Goal: Transaction & Acquisition: Purchase product/service

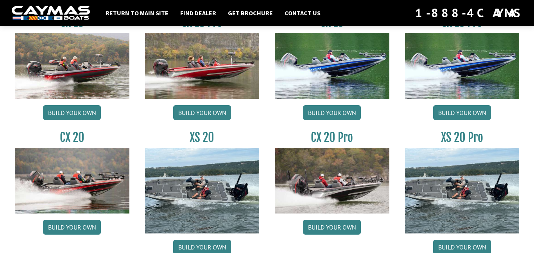
scroll to position [694, 0]
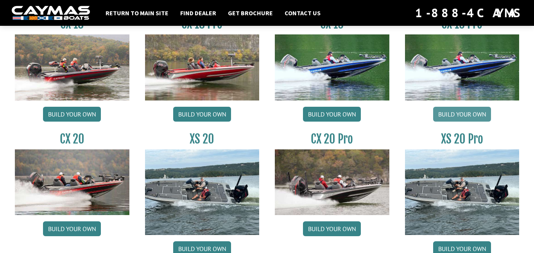
click at [471, 112] on link "Build your own" at bounding box center [462, 114] width 58 height 15
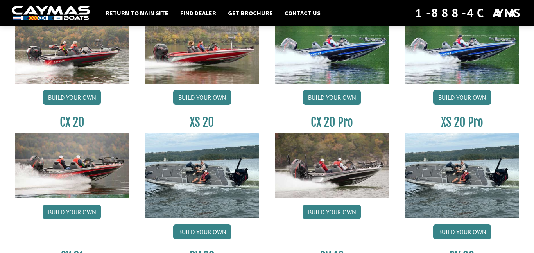
scroll to position [711, 0]
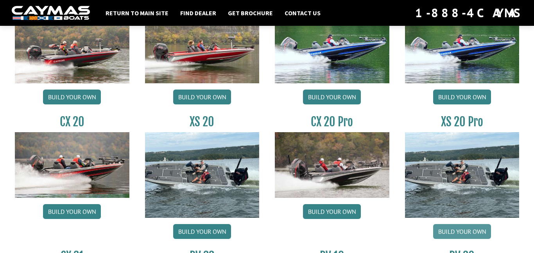
click at [444, 225] on link "Build your own" at bounding box center [462, 231] width 58 height 15
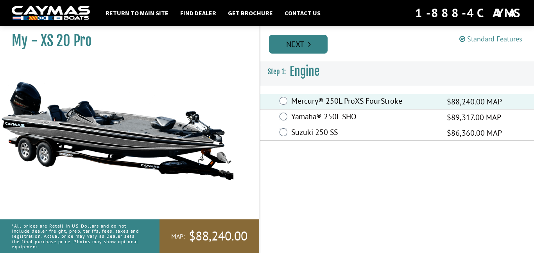
click at [294, 48] on link "Next" at bounding box center [298, 44] width 59 height 19
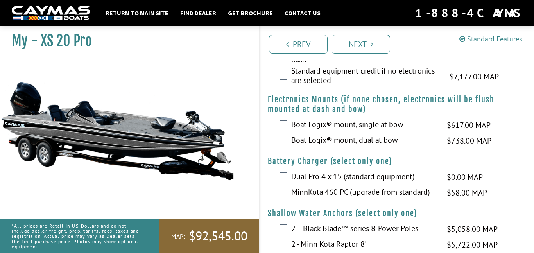
scroll to position [952, 0]
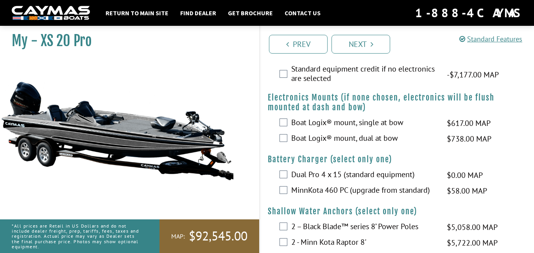
click at [283, 164] on h4 "Battery Charger (select only one)" at bounding box center [397, 159] width 258 height 10
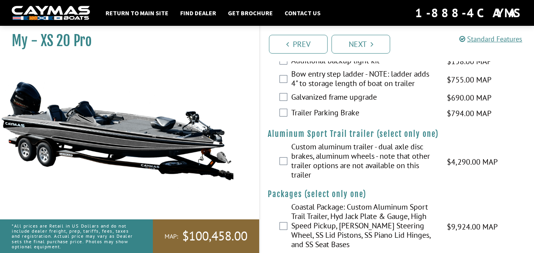
scroll to position [1741, 0]
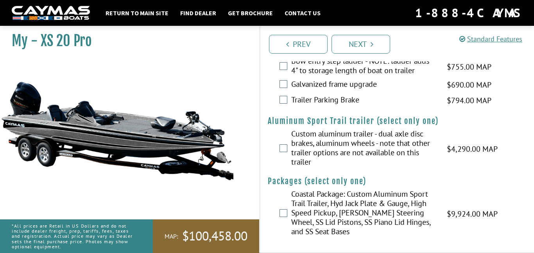
click at [292, 145] on label "Custom aluminum trailer - dual axle disc brakes, aluminum wheels - note that ot…" at bounding box center [364, 148] width 146 height 39
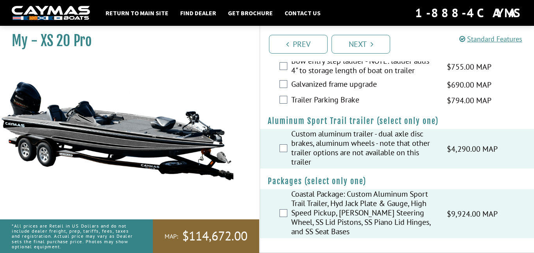
scroll to position [1732, 0]
click at [358, 39] on link "Next" at bounding box center [360, 44] width 59 height 19
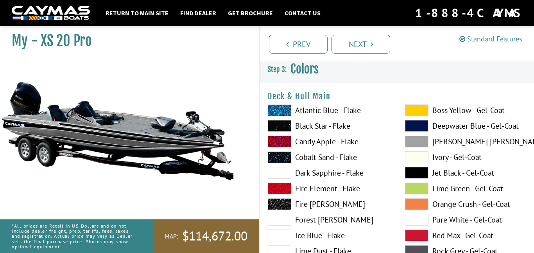
scroll to position [0, 0]
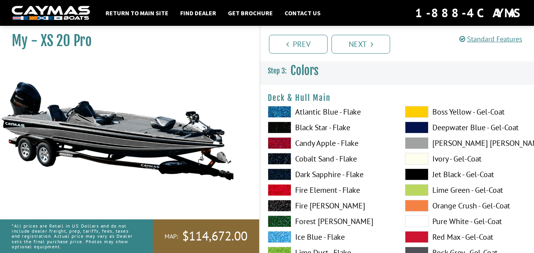
click at [289, 107] on span at bounding box center [279, 112] width 23 height 12
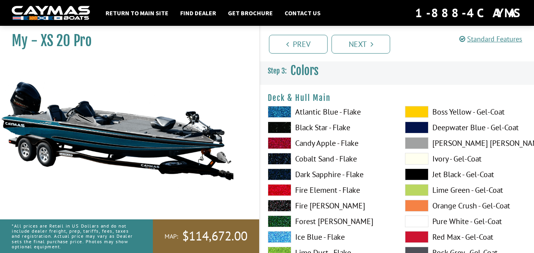
click at [282, 133] on div "Atlantic Blue - Flake Black Star - Flake Candy Apple - Flake Cobalt Sand - Flak…" at bounding box center [328, 254] width 137 height 297
click at [280, 129] on span at bounding box center [279, 127] width 23 height 12
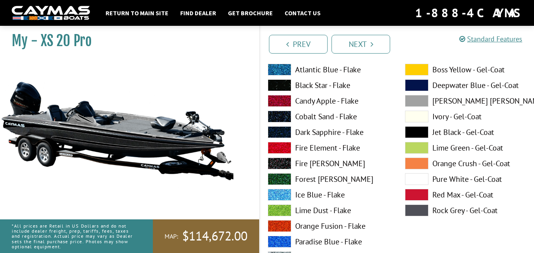
scroll to position [38, 0]
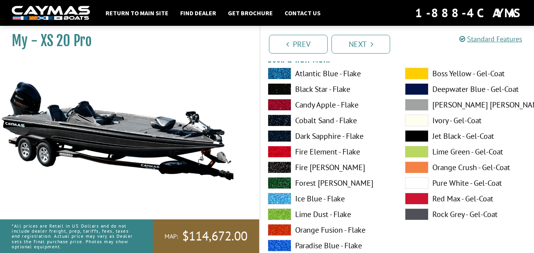
click at [410, 132] on span at bounding box center [416, 136] width 23 height 12
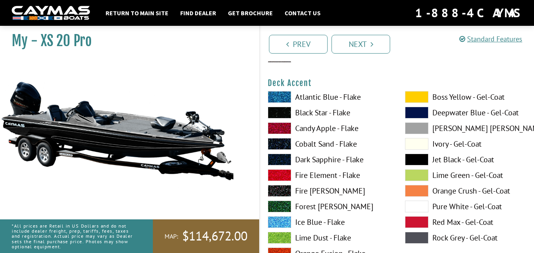
scroll to position [337, 0]
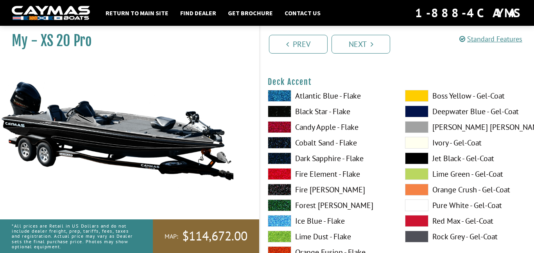
click at [409, 159] on span at bounding box center [416, 158] width 23 height 12
click at [275, 107] on span at bounding box center [279, 111] width 23 height 12
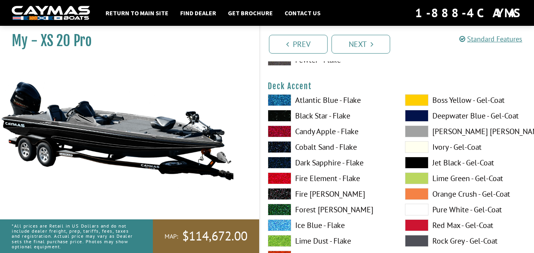
scroll to position [333, 0]
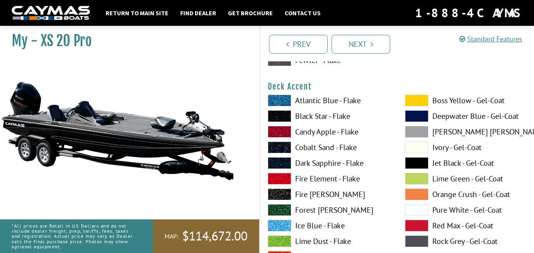
click at [406, 164] on span at bounding box center [416, 163] width 23 height 12
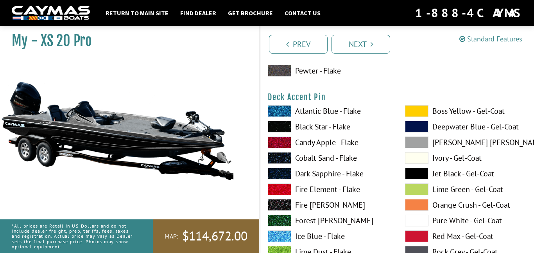
scroll to position [647, 0]
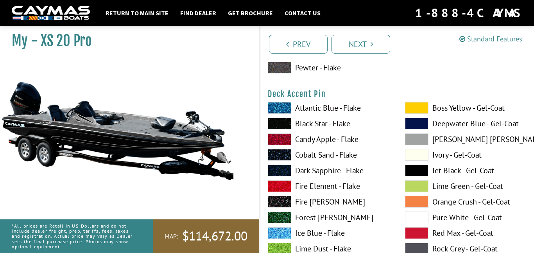
click at [416, 173] on span at bounding box center [416, 170] width 23 height 12
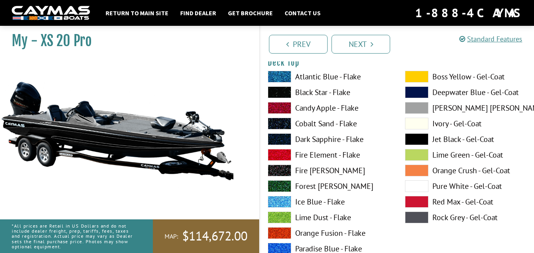
scroll to position [1001, 0]
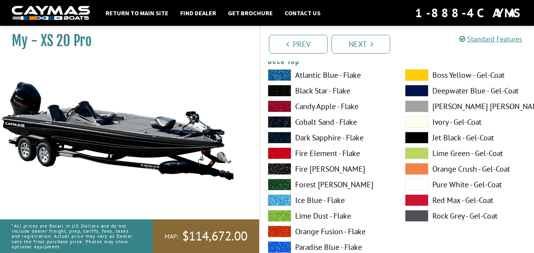
click at [413, 140] on span at bounding box center [416, 138] width 23 height 12
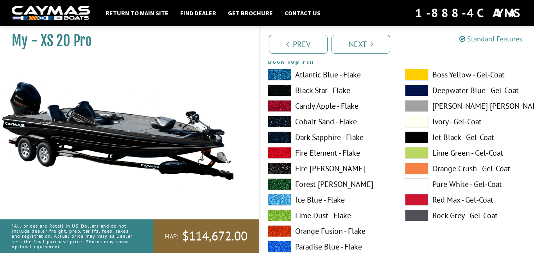
scroll to position [1331, 0]
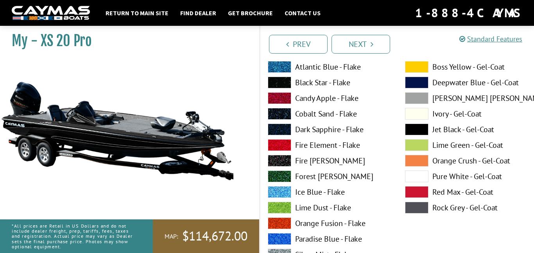
click at [409, 132] on span at bounding box center [416, 129] width 23 height 12
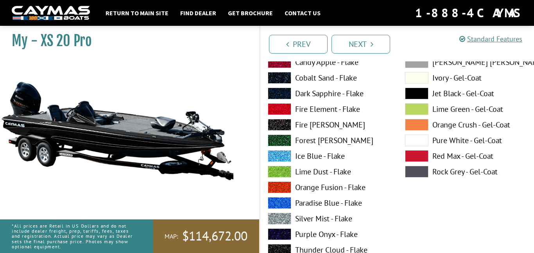
scroll to position [1778, 0]
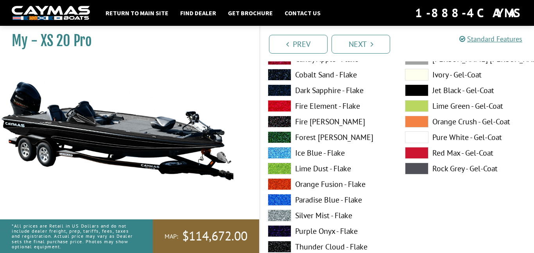
click at [409, 93] on span at bounding box center [416, 90] width 23 height 12
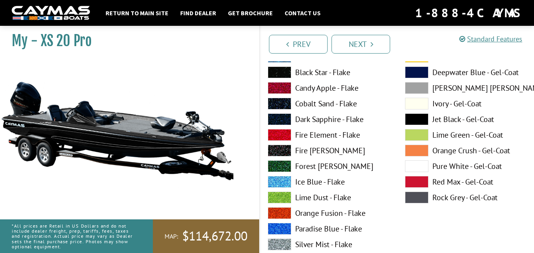
scroll to position [2072, 0]
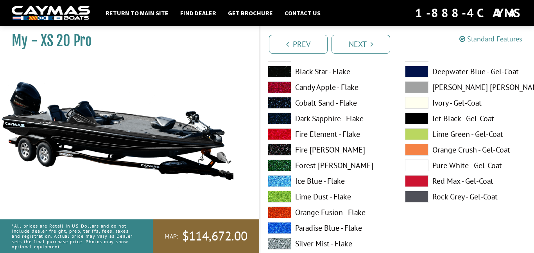
click at [422, 116] on span at bounding box center [416, 118] width 23 height 12
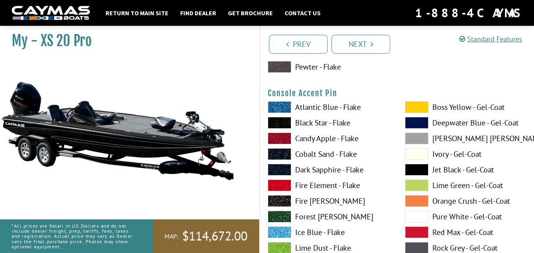
scroll to position [2344, 0]
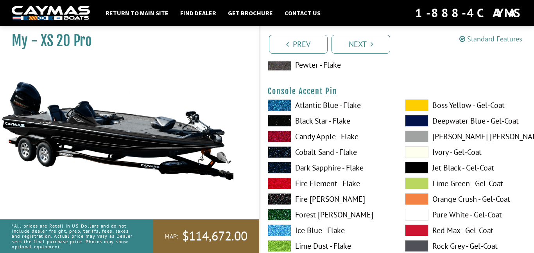
click at [420, 172] on span at bounding box center [416, 168] width 23 height 12
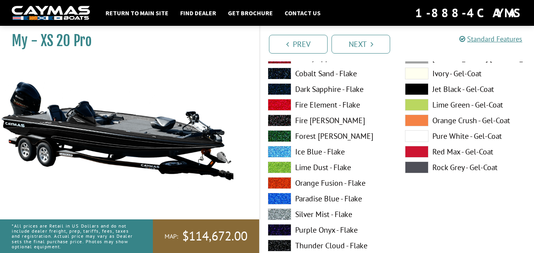
scroll to position [2924, 0]
click at [412, 86] on span at bounding box center [416, 90] width 23 height 12
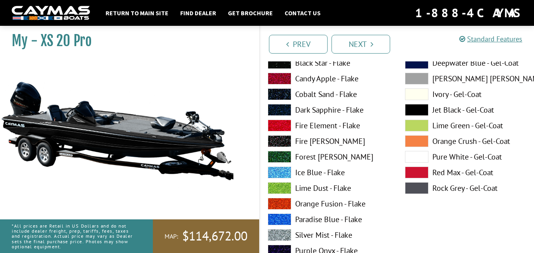
scroll to position [3228, 0]
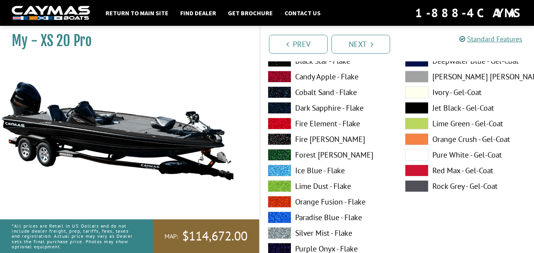
click at [419, 107] on span at bounding box center [416, 108] width 23 height 12
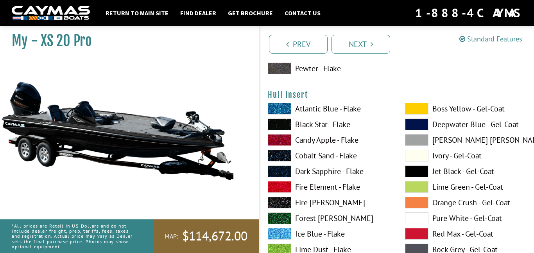
scroll to position [3481, 0]
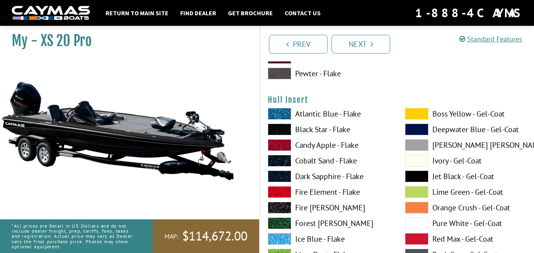
click at [421, 179] on span at bounding box center [416, 176] width 23 height 12
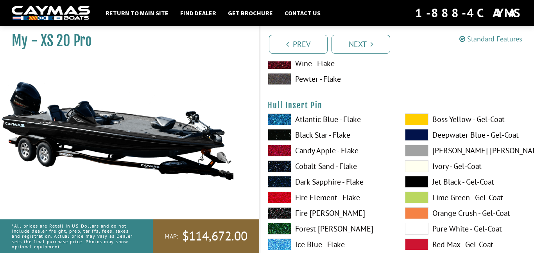
scroll to position [3800, 0]
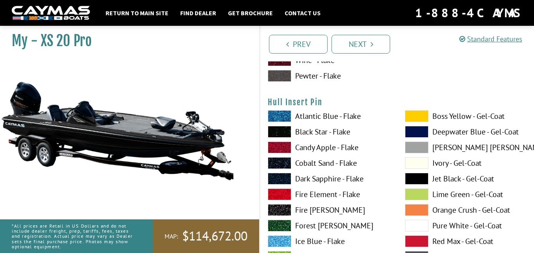
click at [410, 175] on span at bounding box center [416, 179] width 23 height 12
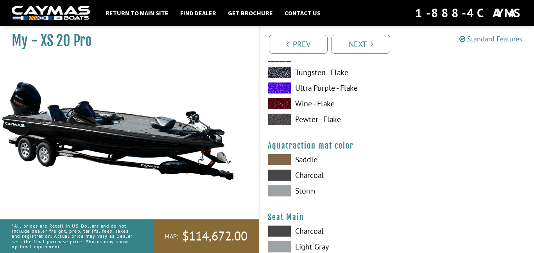
scroll to position [4078, 0]
click at [282, 178] on span at bounding box center [279, 175] width 23 height 12
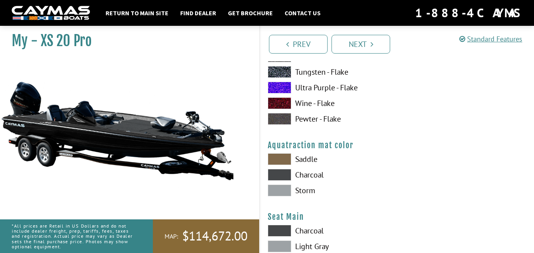
click at [284, 158] on span at bounding box center [279, 159] width 23 height 12
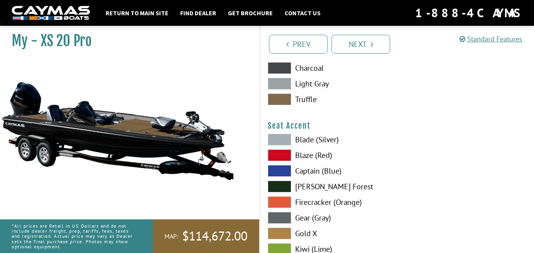
scroll to position [4242, 0]
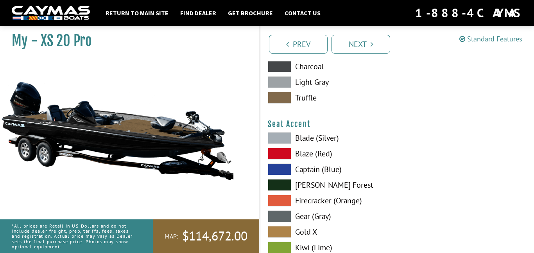
click at [288, 155] on span at bounding box center [279, 154] width 23 height 12
click at [280, 141] on span at bounding box center [279, 138] width 23 height 12
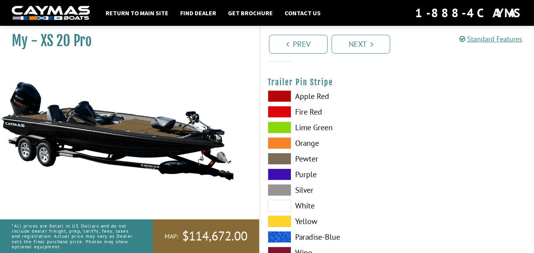
scroll to position [4486, 0]
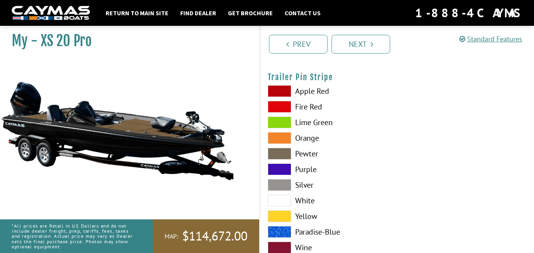
click at [288, 184] on span at bounding box center [279, 185] width 23 height 12
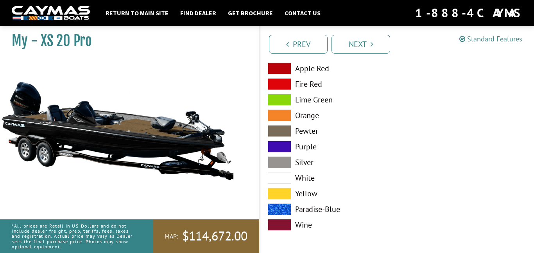
scroll to position [4509, 0]
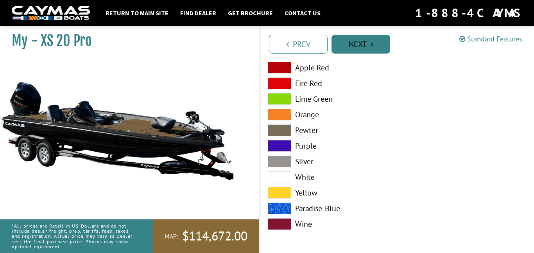
click at [358, 52] on link "Next" at bounding box center [360, 44] width 59 height 19
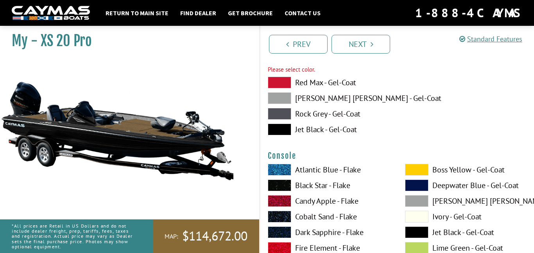
scroll to position [1635, 0]
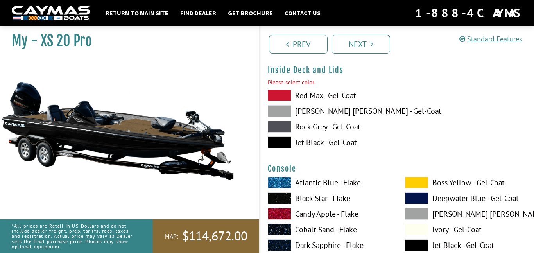
click at [287, 141] on span at bounding box center [279, 142] width 23 height 12
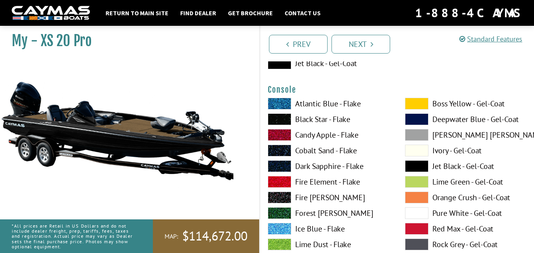
scroll to position [1716, 0]
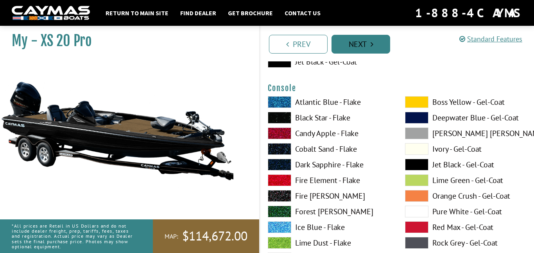
click at [371, 48] on icon "Pagination" at bounding box center [371, 44] width 3 height 8
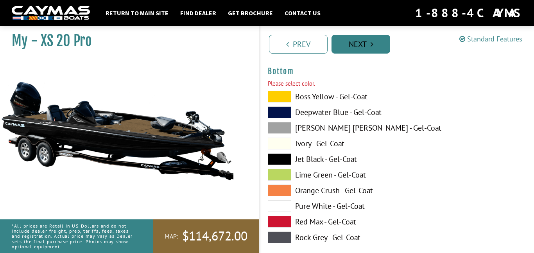
scroll to position [2687, 0]
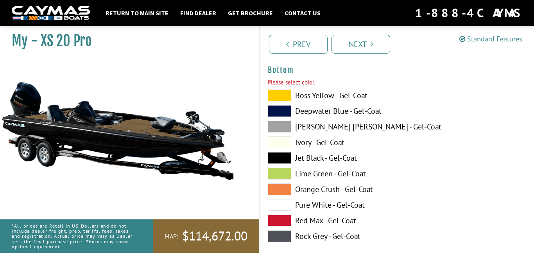
click at [280, 156] on span at bounding box center [279, 158] width 23 height 12
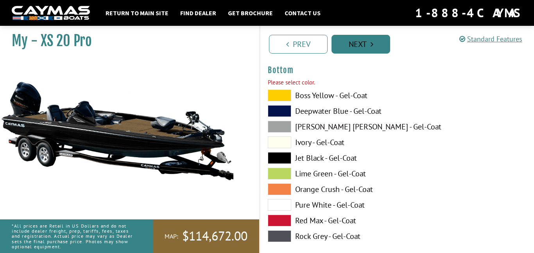
click at [348, 42] on link "Next" at bounding box center [360, 44] width 59 height 19
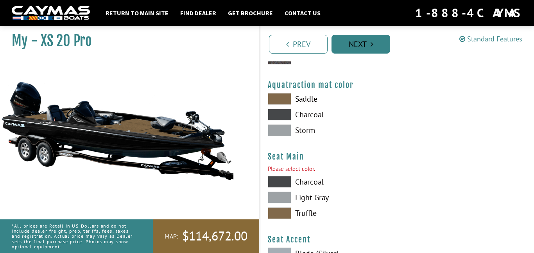
scroll to position [4225, 0]
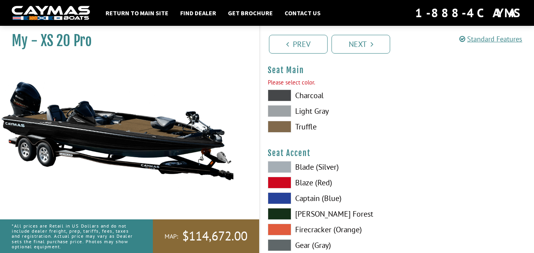
click at [282, 96] on span at bounding box center [279, 95] width 23 height 12
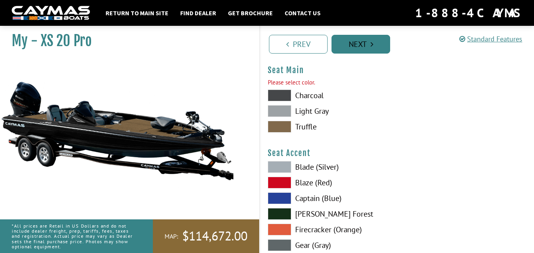
click at [341, 44] on link "Next" at bounding box center [360, 44] width 59 height 19
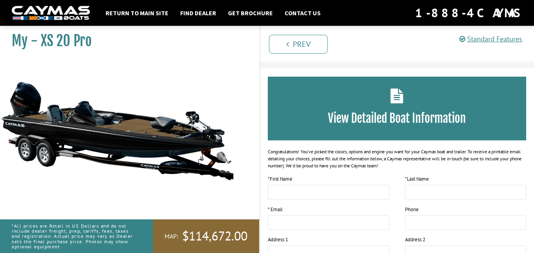
scroll to position [0, 0]
